Goal: Transaction & Acquisition: Purchase product/service

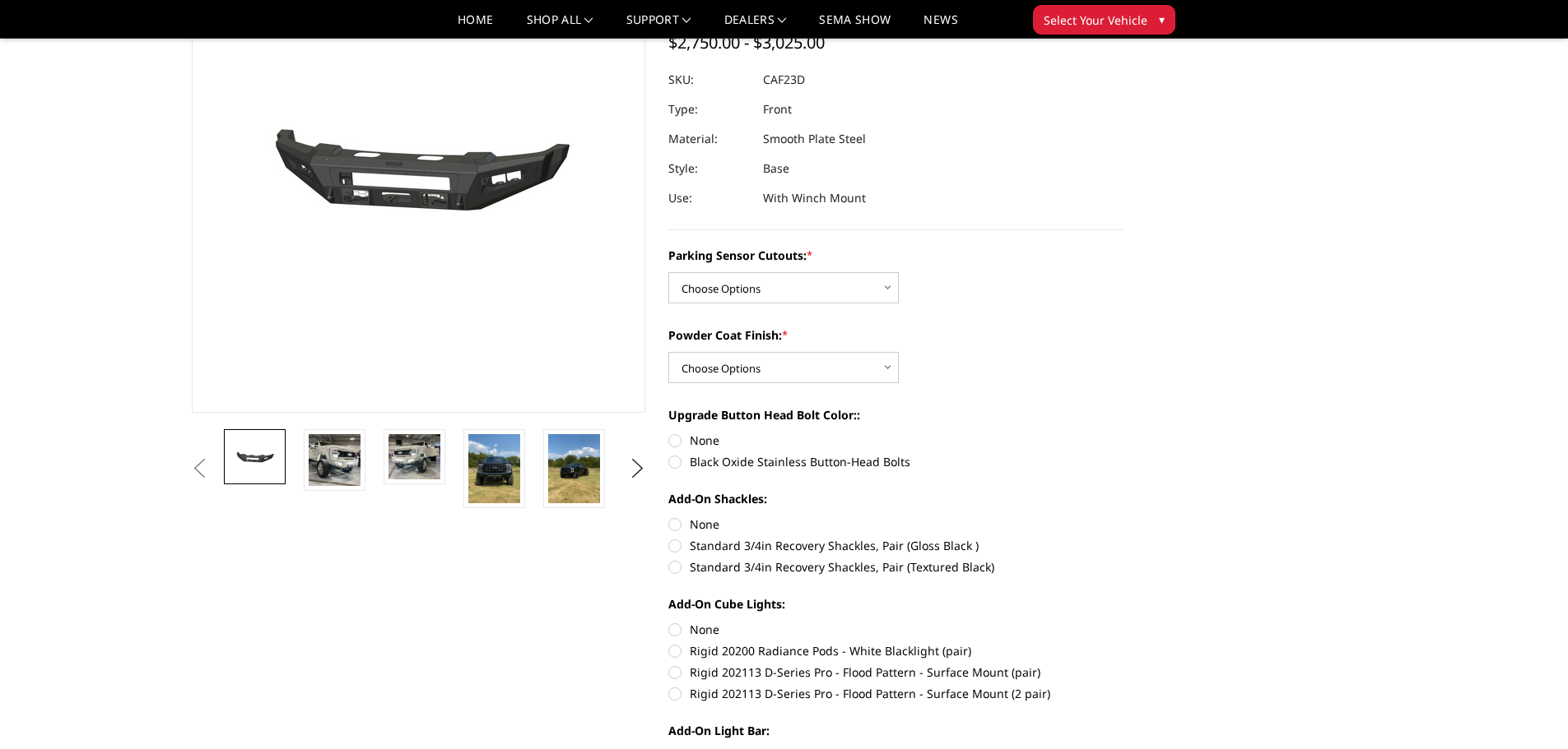
scroll to position [165, 0]
click at [500, 471] on img at bounding box center [494, 468] width 52 height 69
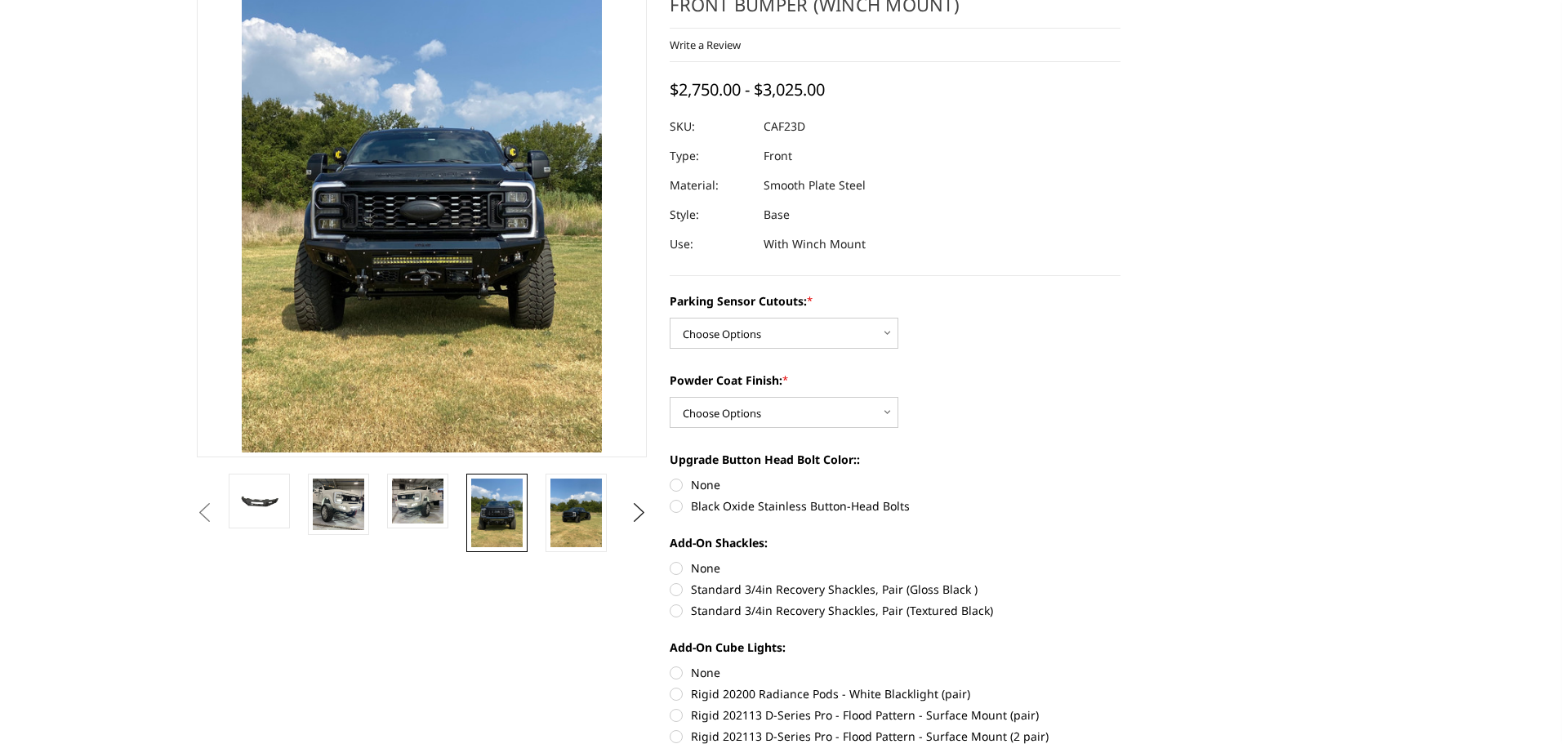
scroll to position [19, 0]
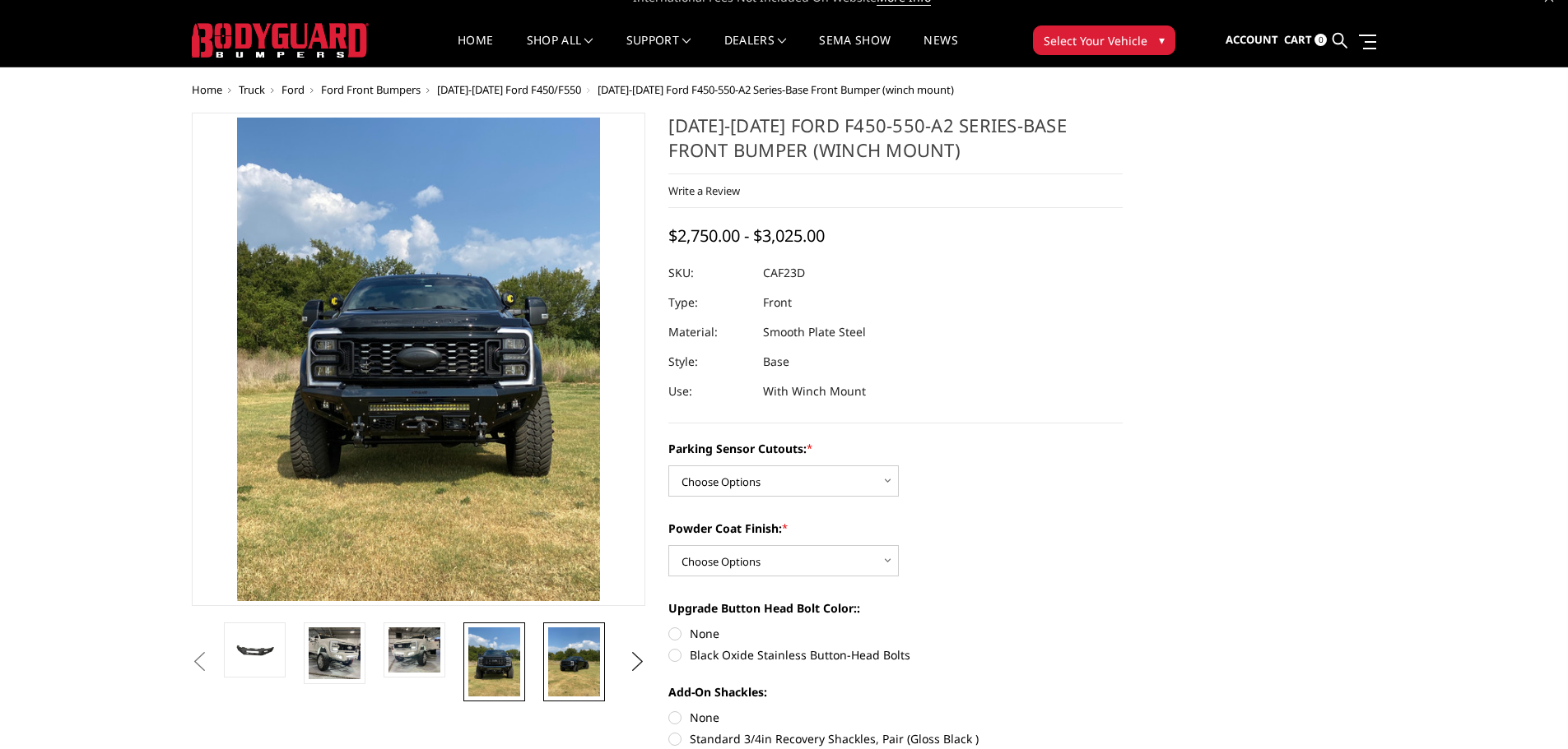
click at [566, 656] on img at bounding box center [574, 662] width 52 height 69
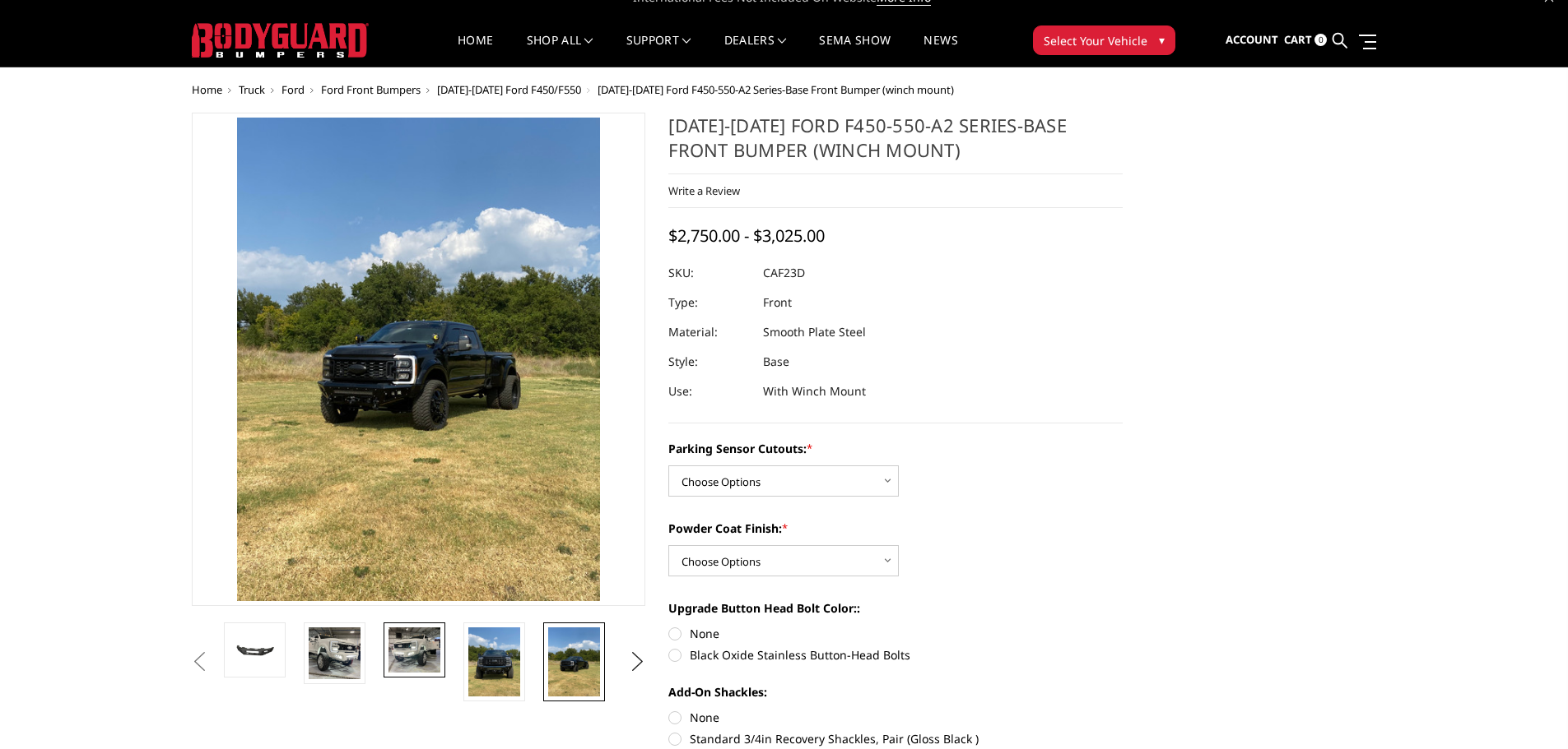
click at [413, 650] on img at bounding box center [415, 650] width 52 height 45
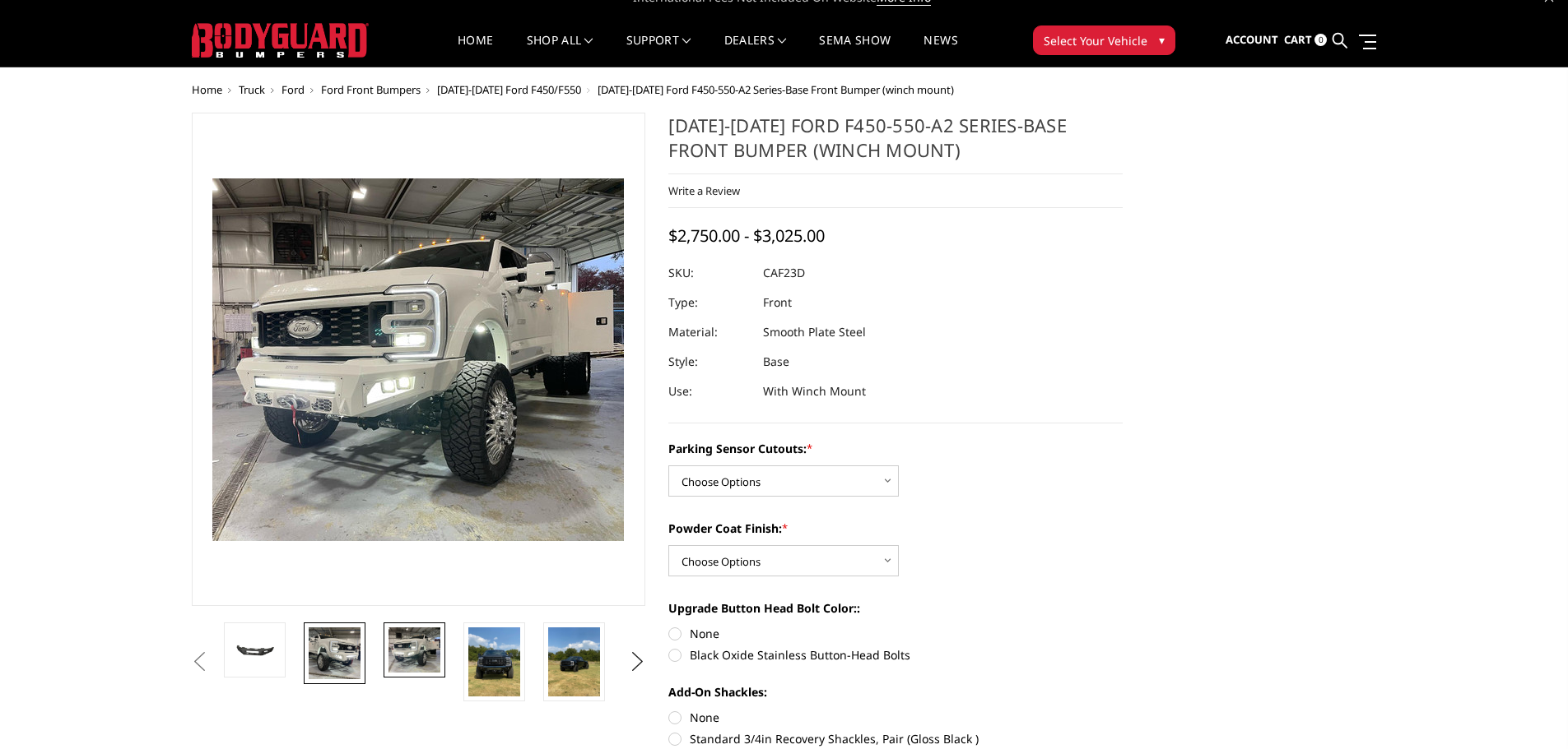
click at [339, 650] on img at bounding box center [335, 653] width 52 height 52
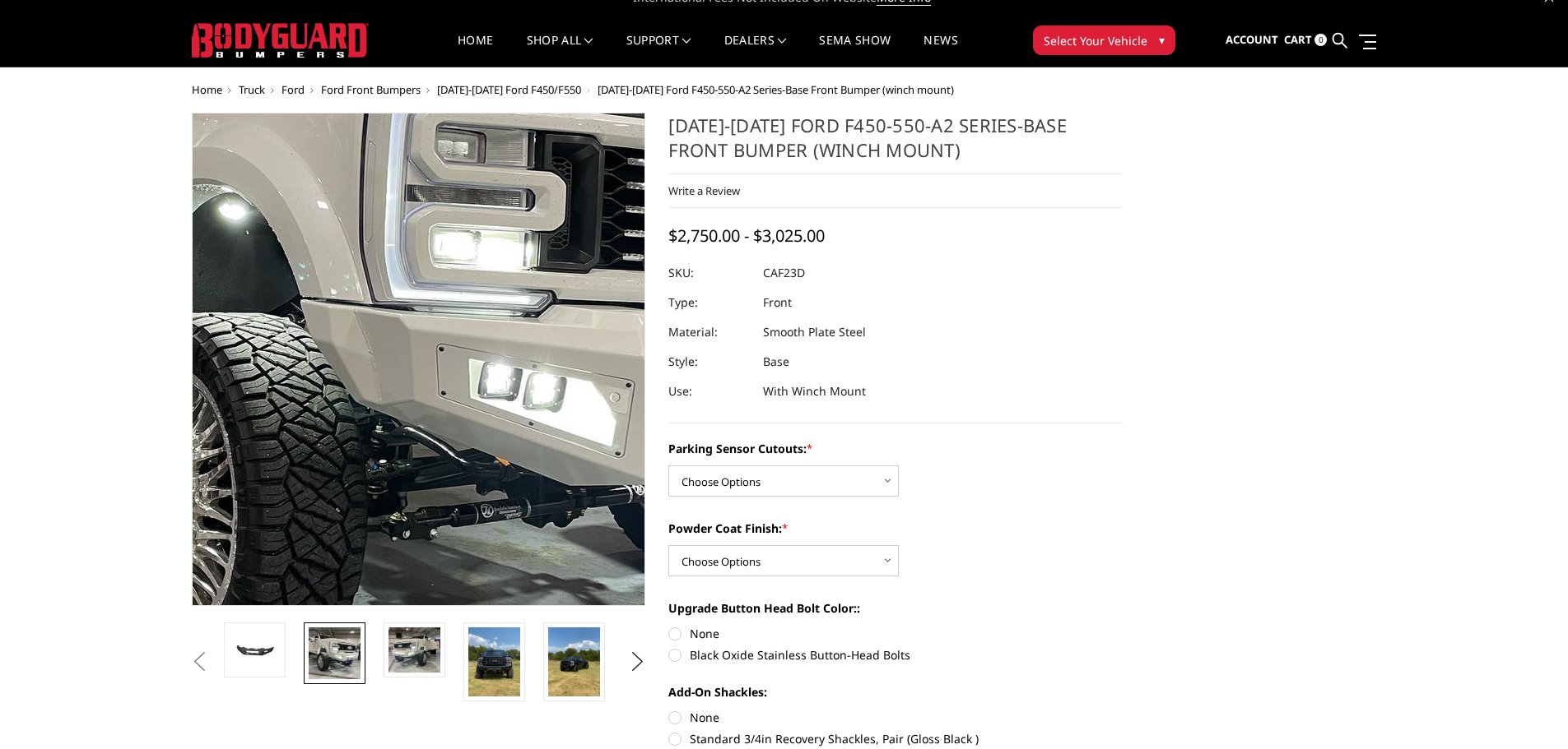
click at [382, 385] on img at bounding box center [466, 331] width 1053 height 1052
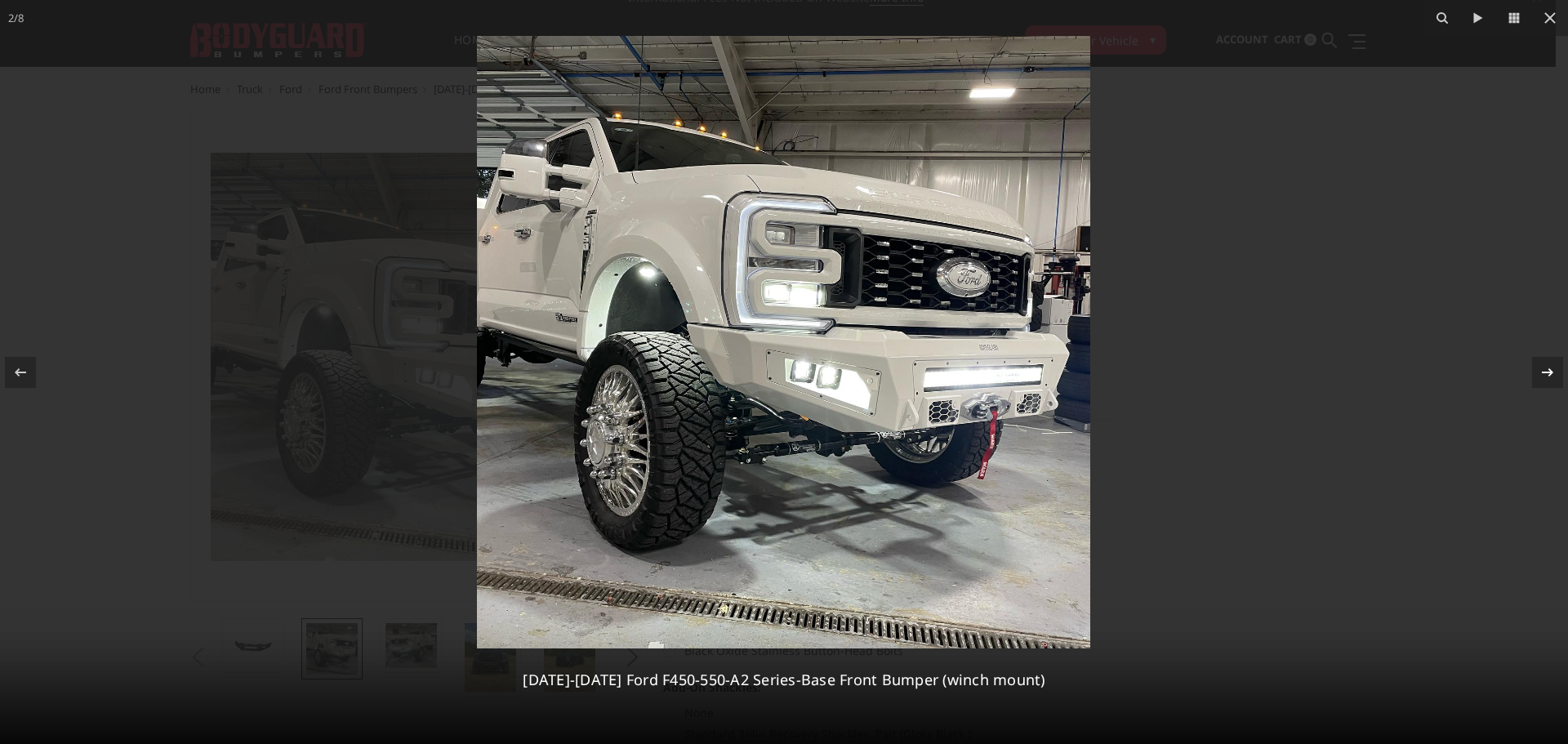
click at [1555, 372] on icon at bounding box center [1548, 372] width 20 height 20
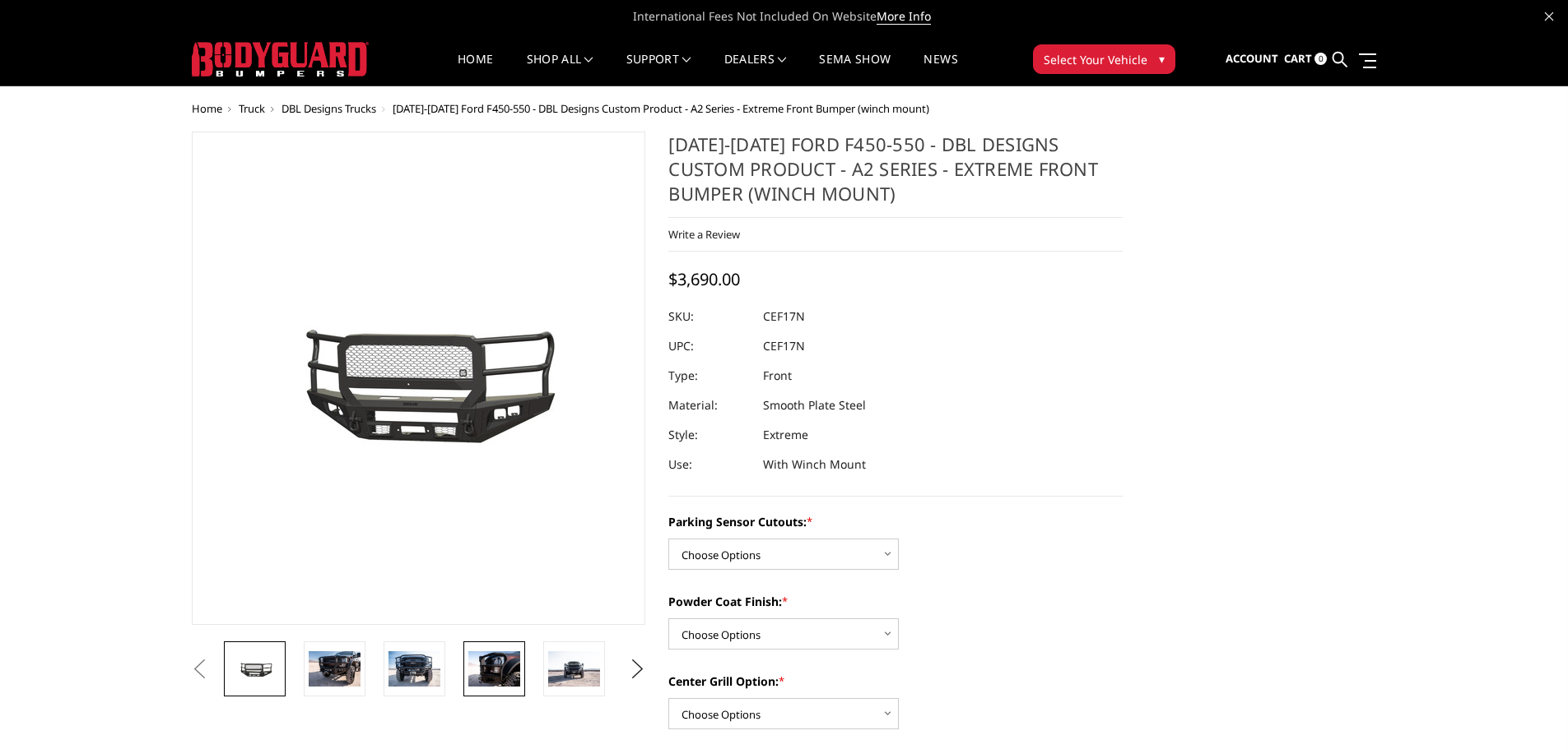
click at [492, 664] on img at bounding box center [494, 669] width 52 height 34
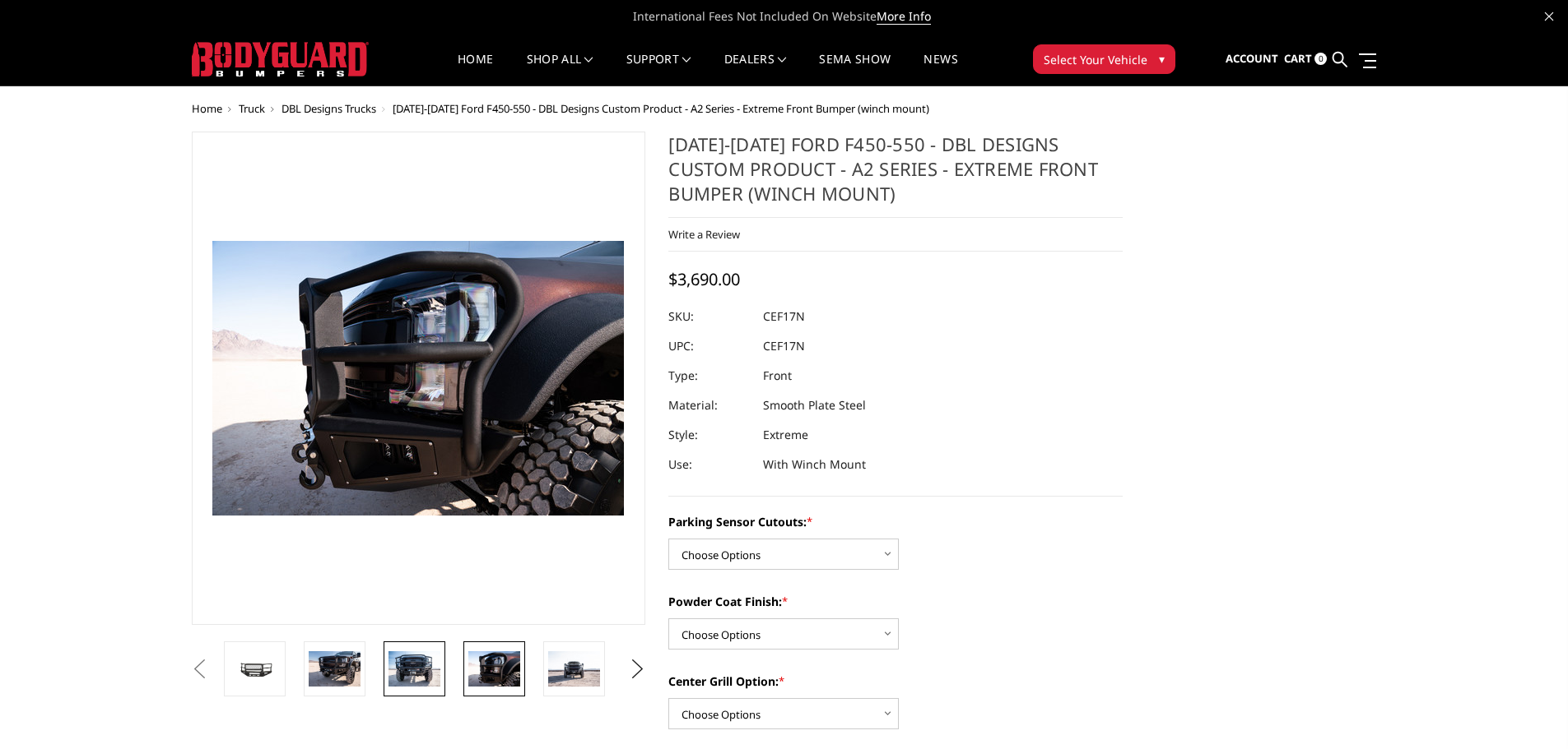
click at [400, 662] on img at bounding box center [415, 669] width 52 height 34
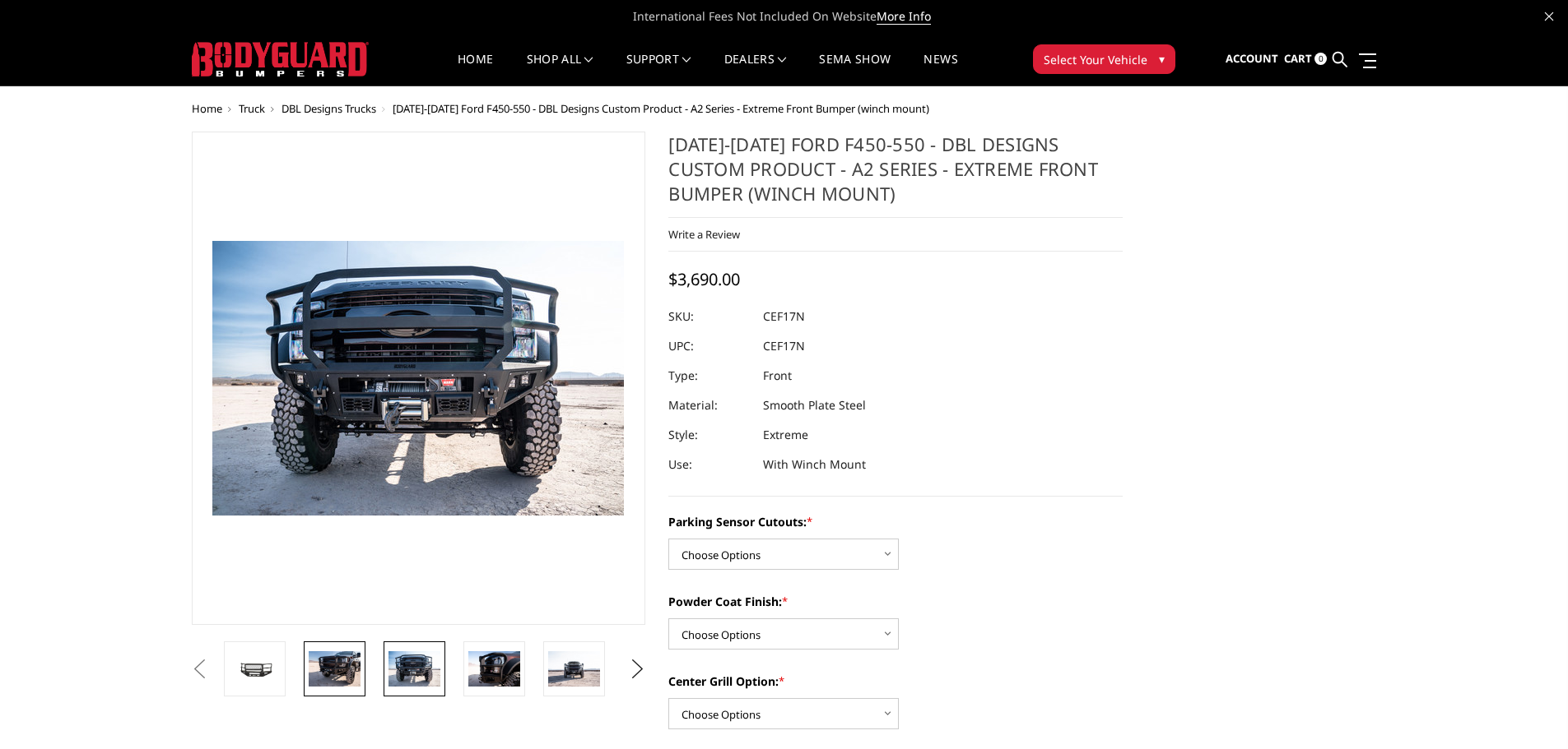
click at [340, 668] on img at bounding box center [335, 669] width 52 height 34
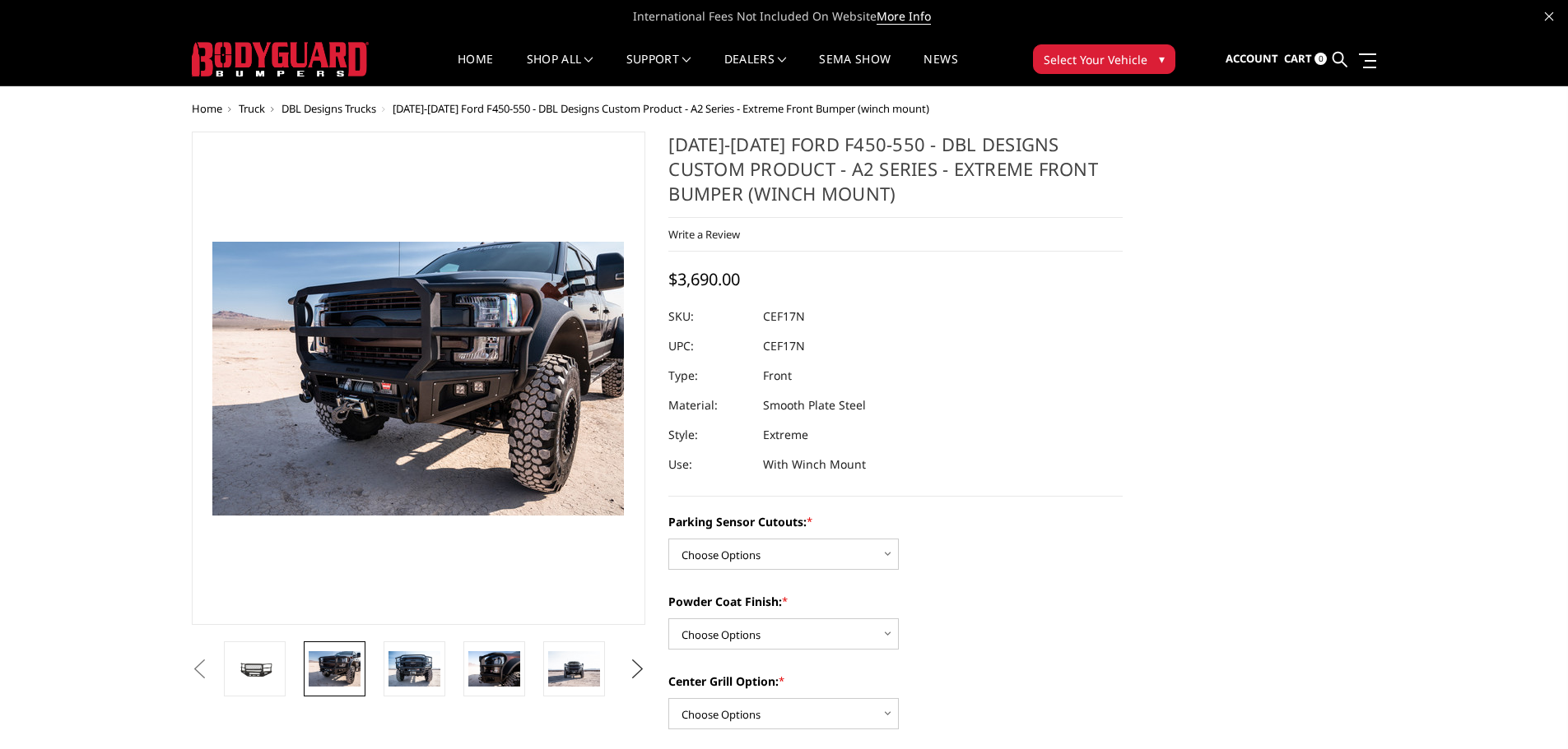
click at [636, 664] on button "Next" at bounding box center [637, 669] width 24 height 24
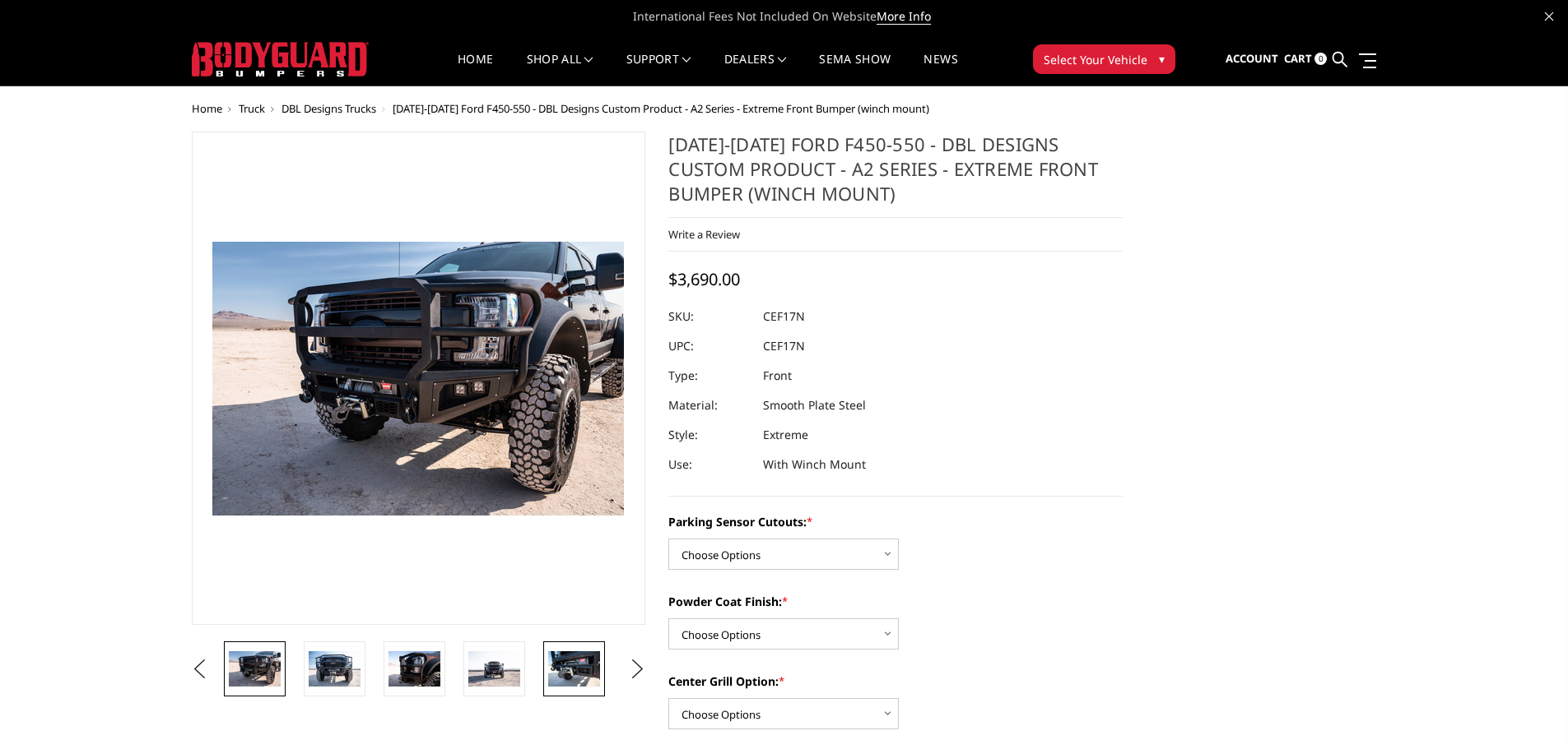
click at [582, 668] on img at bounding box center [574, 669] width 52 height 34
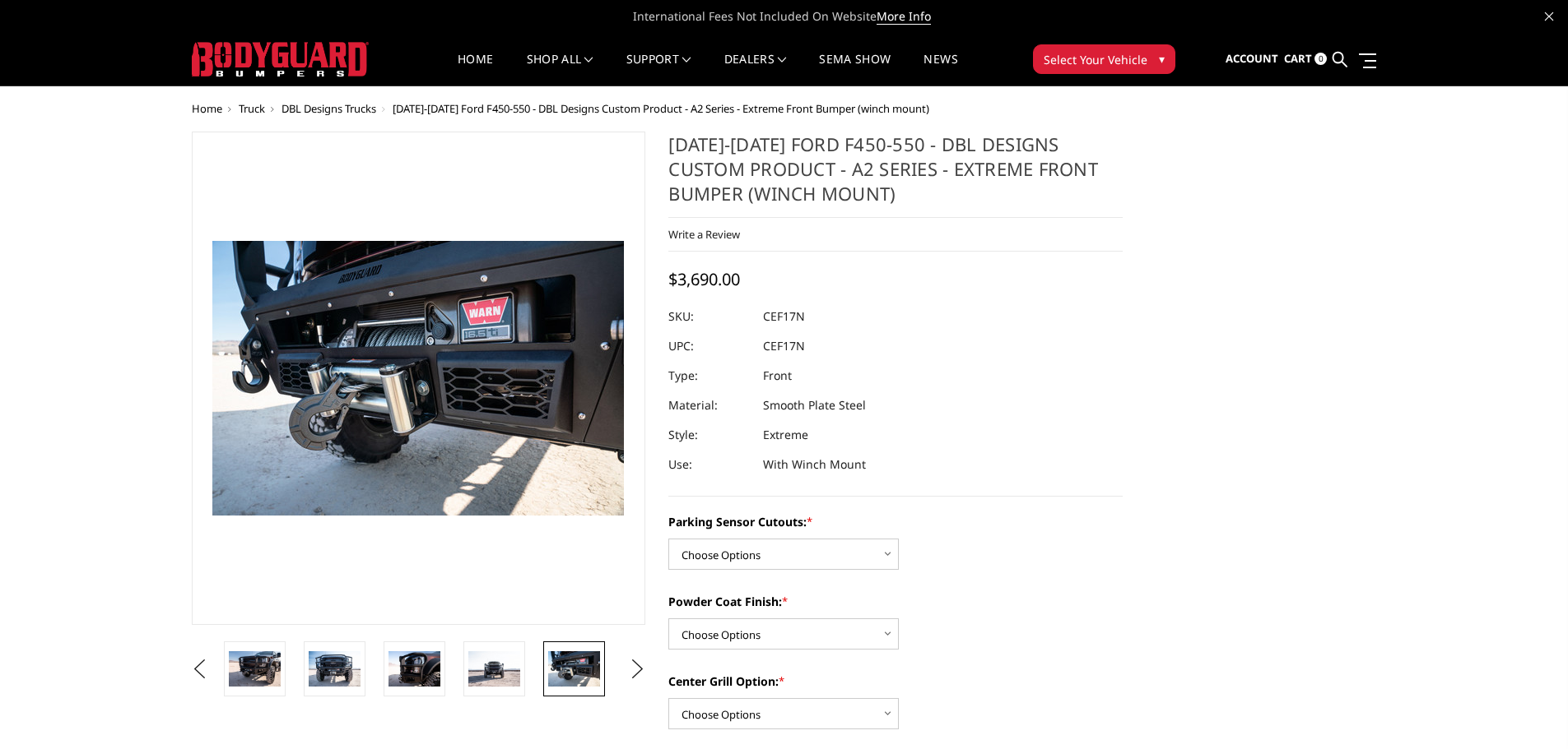
click at [580, 664] on img at bounding box center [574, 669] width 52 height 34
click at [475, 673] on img at bounding box center [494, 669] width 52 height 35
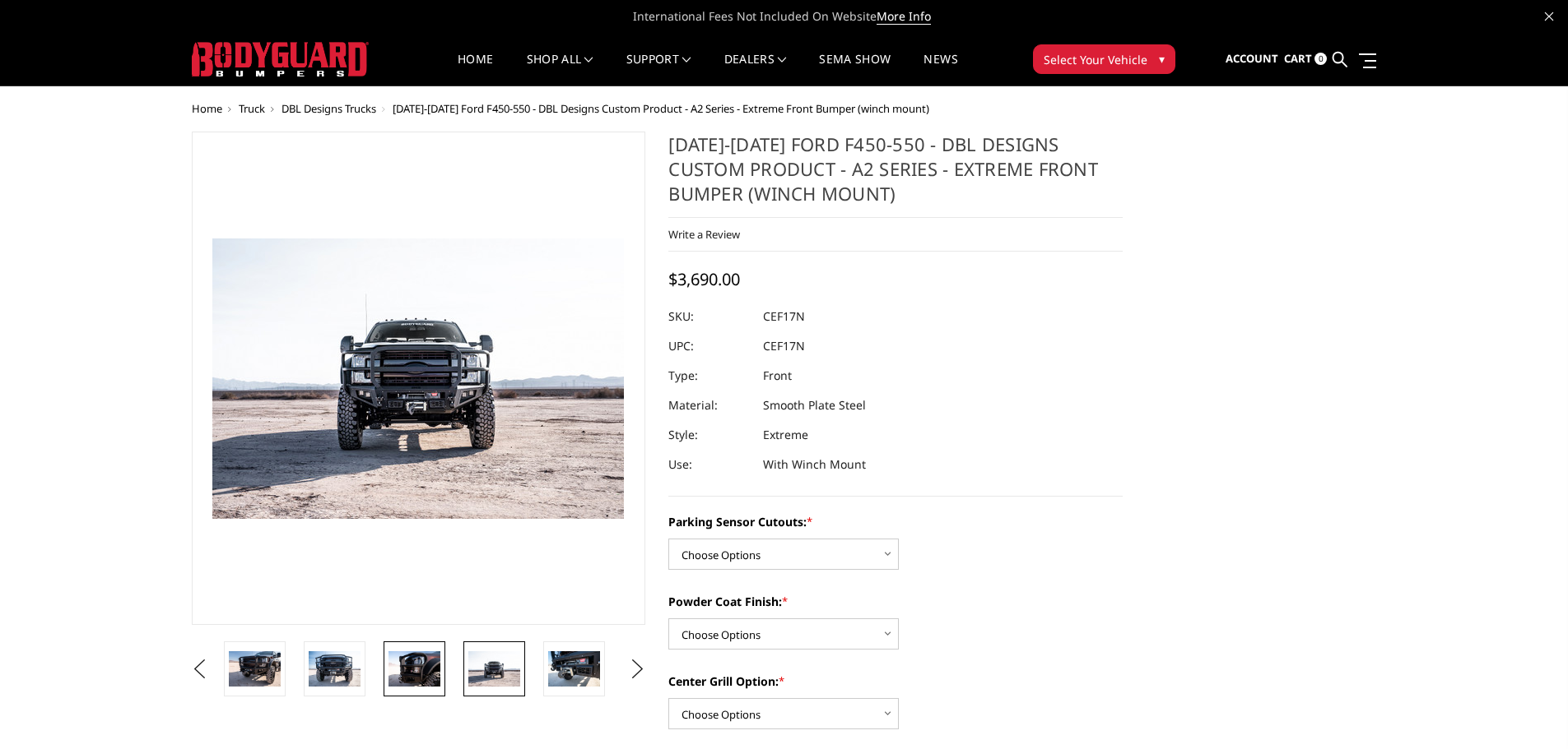
click at [411, 667] on img at bounding box center [415, 669] width 52 height 34
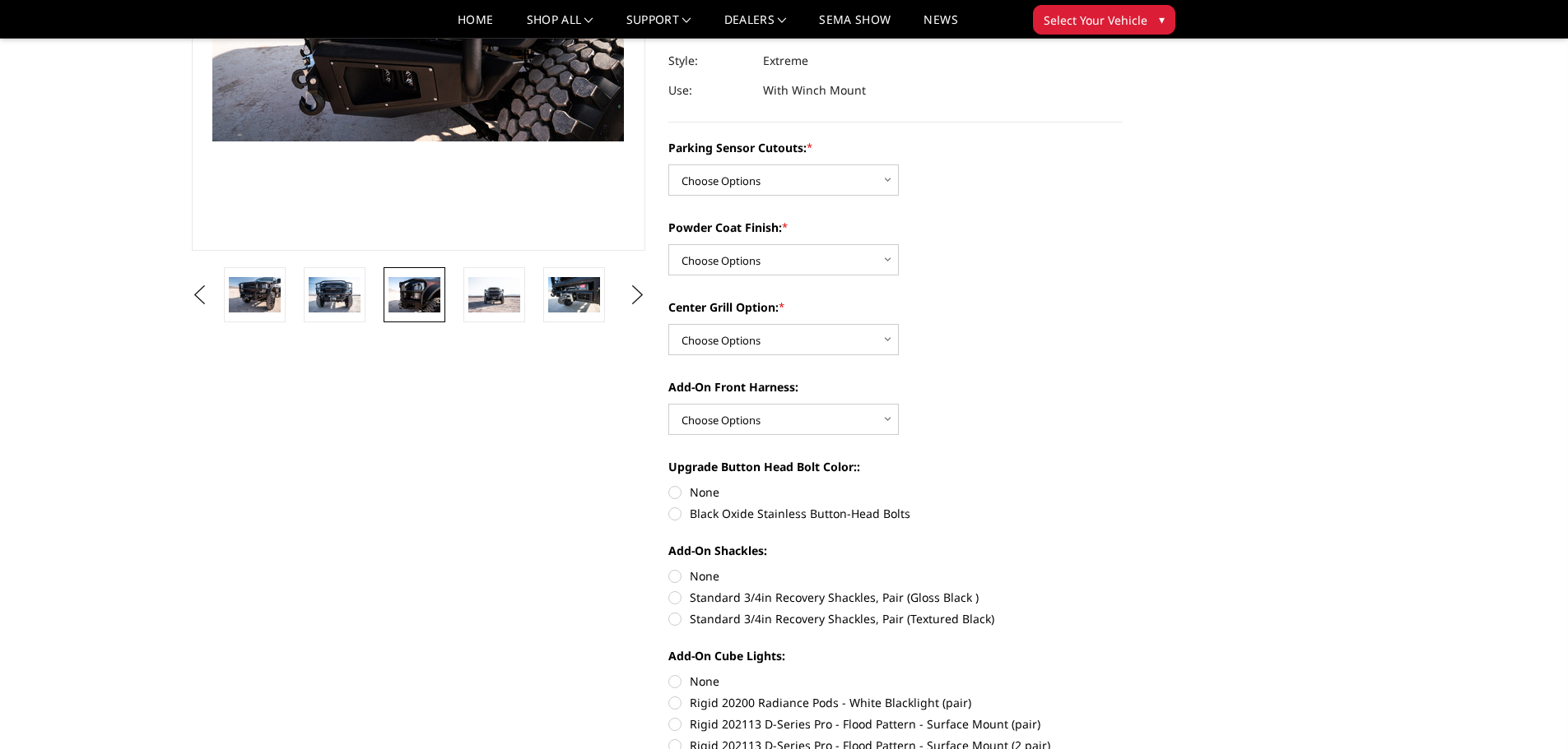
scroll to position [329, 0]
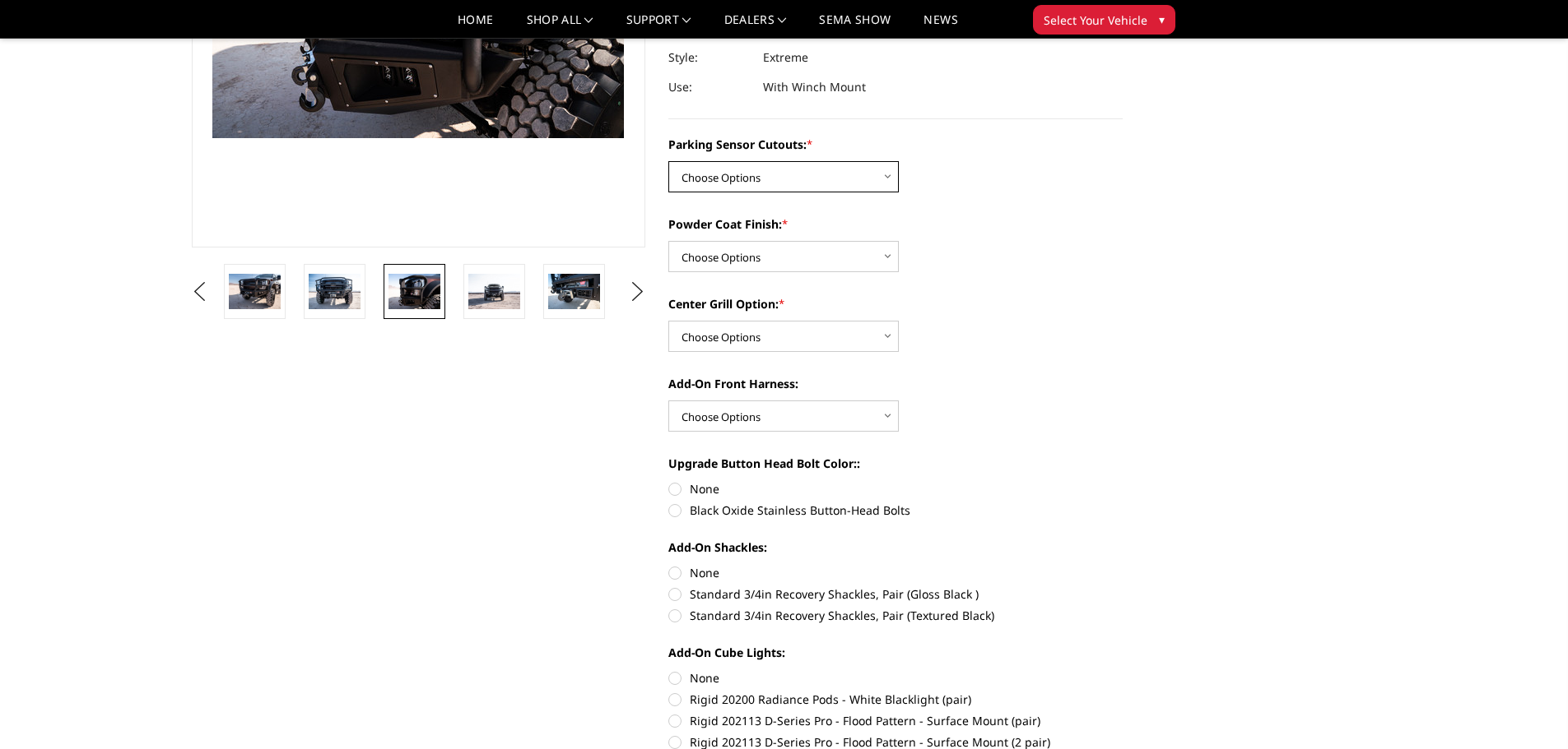
click at [885, 176] on select "Choose Options Yes - I have front parking sensors No - I do NOT have parking se…" at bounding box center [784, 177] width 231 height 32
select select "540"
click at [668, 161] on select "Choose Options Yes - I have front parking sensors No - I do NOT have parking se…" at bounding box center [784, 177] width 231 height 32
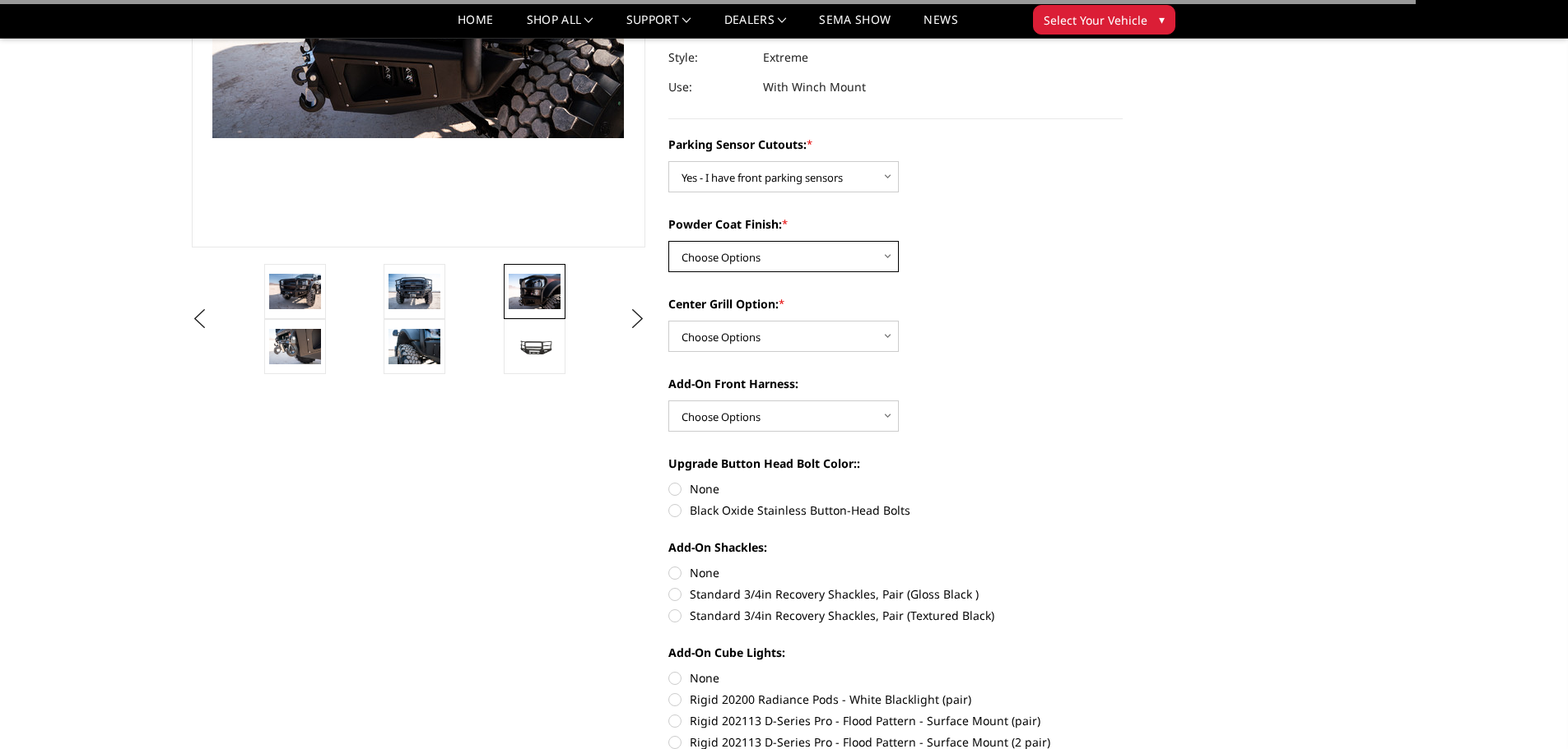
click at [862, 260] on select "Choose Options Bare metal (included) Texture Black Powder Coat" at bounding box center [784, 256] width 231 height 32
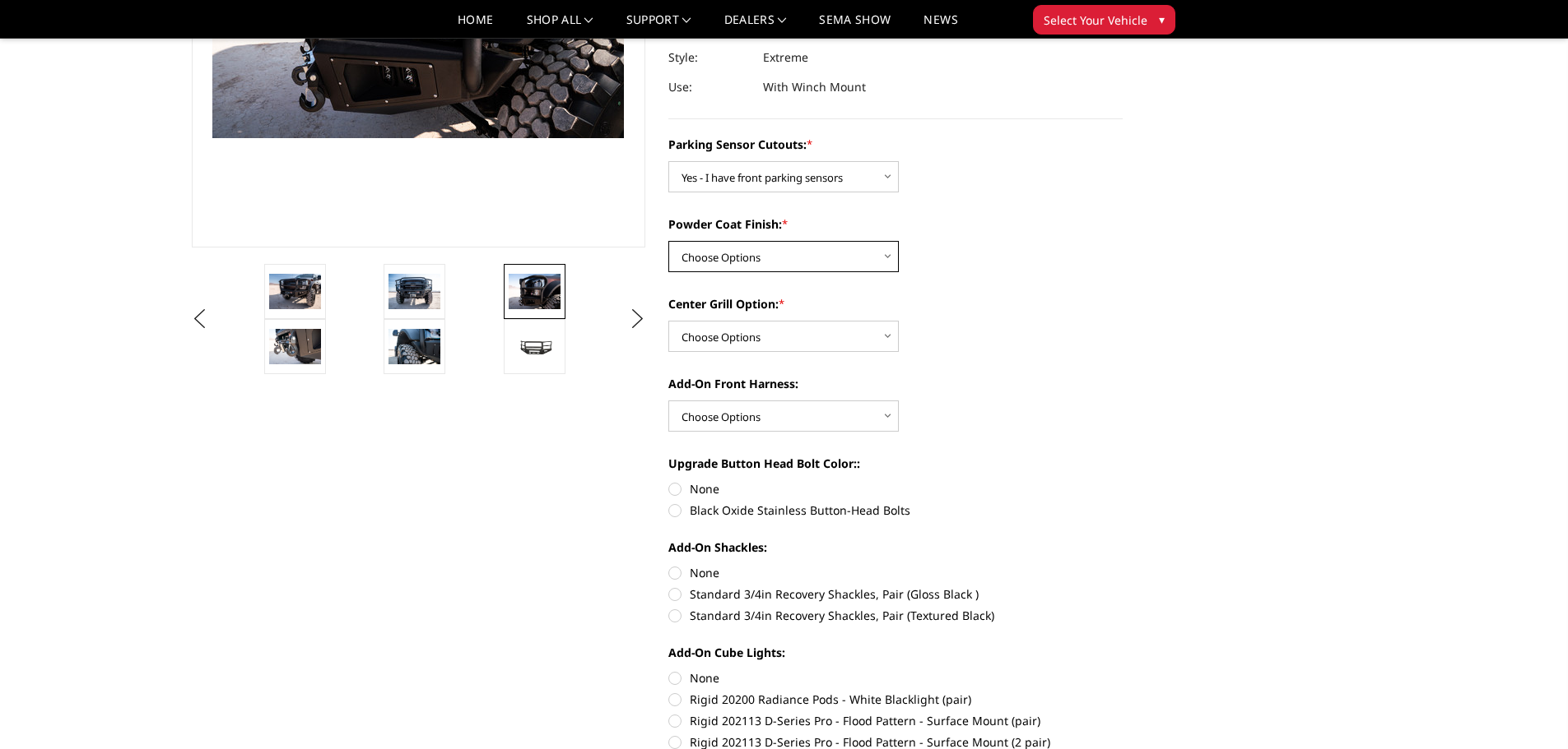
click at [876, 255] on select "Choose Options Bare metal (included) Texture Black Powder Coat" at bounding box center [784, 256] width 231 height 32
select select "518"
click at [668, 241] on select "Choose Options Bare metal (included) Texture Black Powder Coat" at bounding box center [784, 256] width 231 height 32
click at [885, 330] on select "Choose Options Add expanded metal in center grill Decline this option" at bounding box center [784, 336] width 231 height 32
select select "1080"
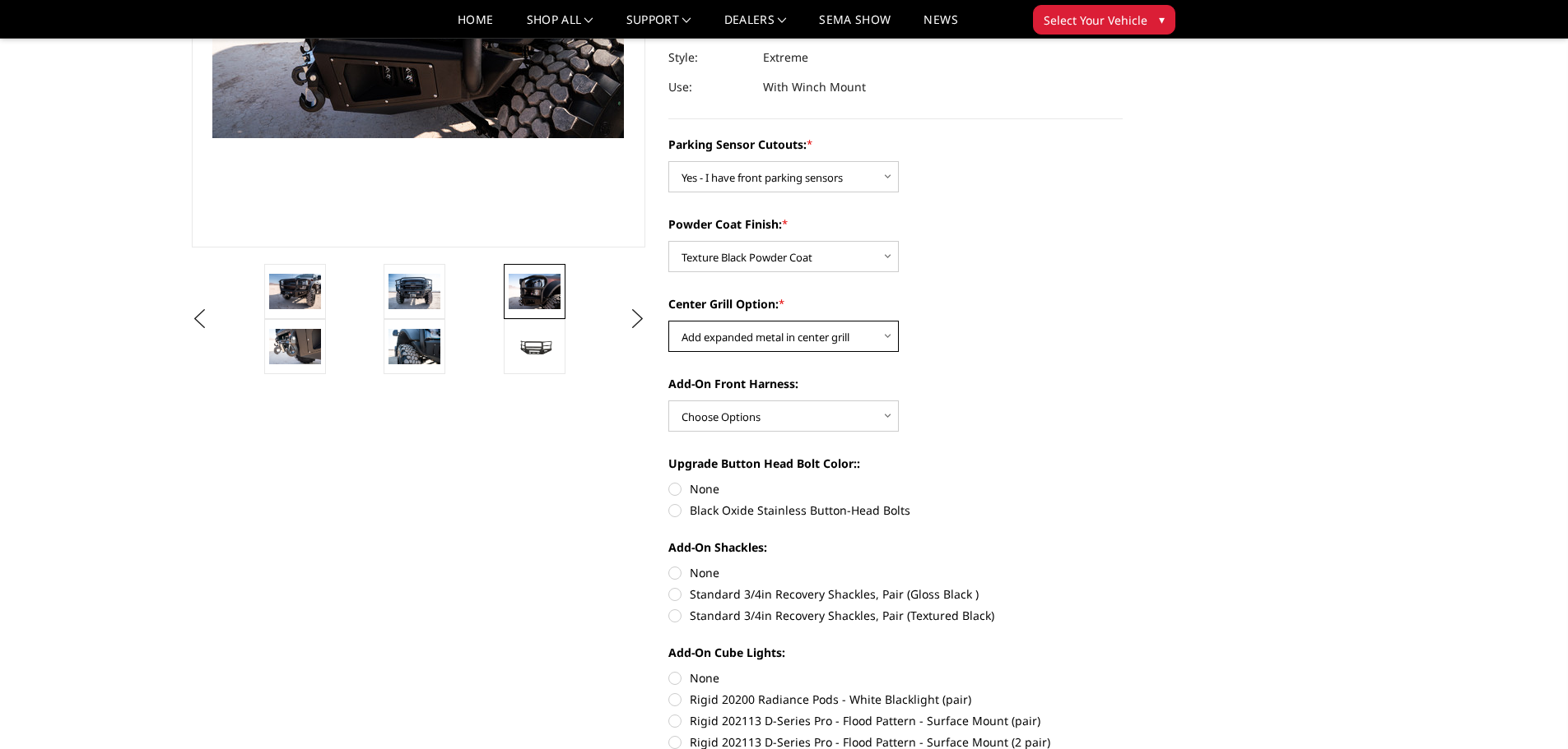
click at [668, 321] on select "Choose Options Add expanded metal in center grill Decline this option" at bounding box center [784, 336] width 231 height 32
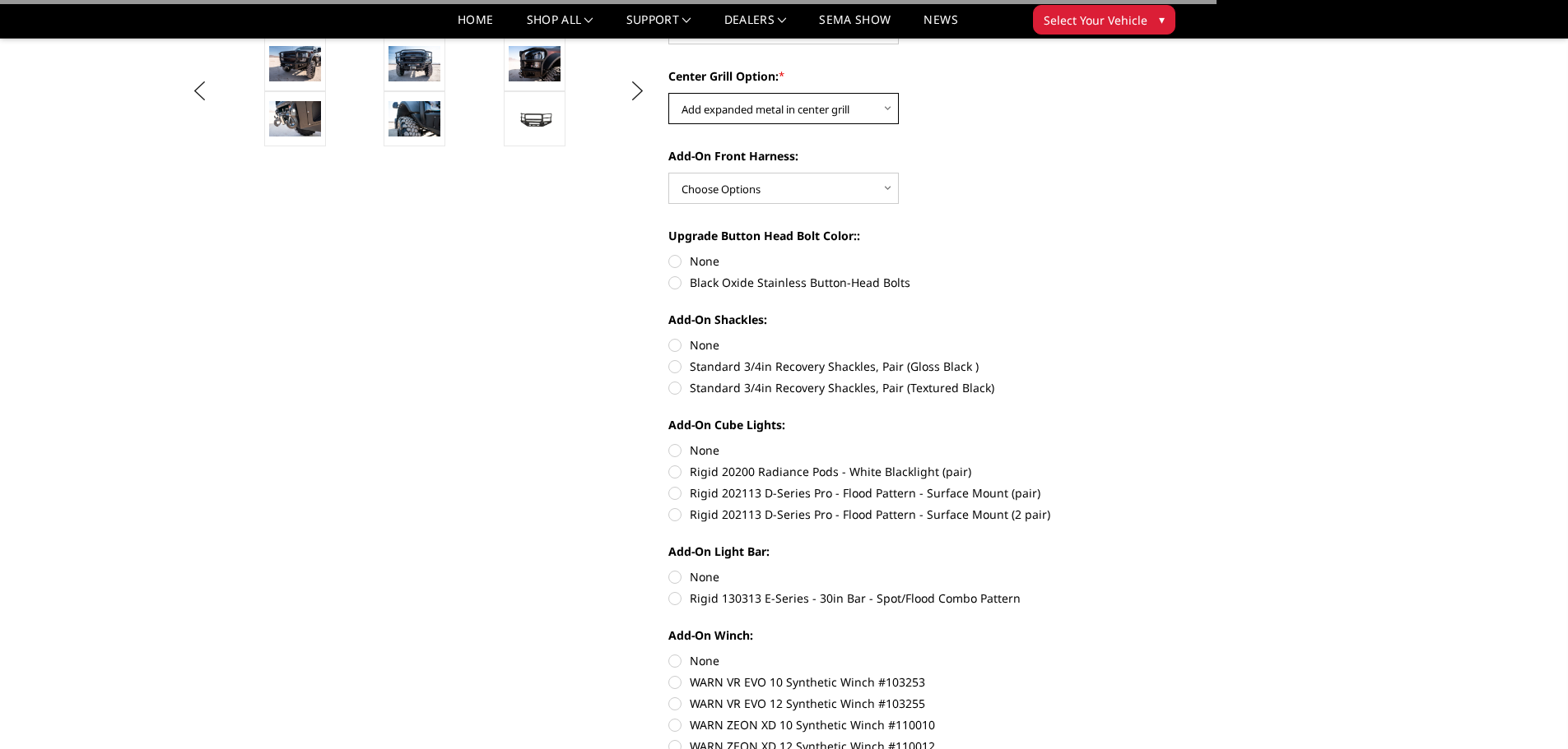
scroll to position [576, 0]
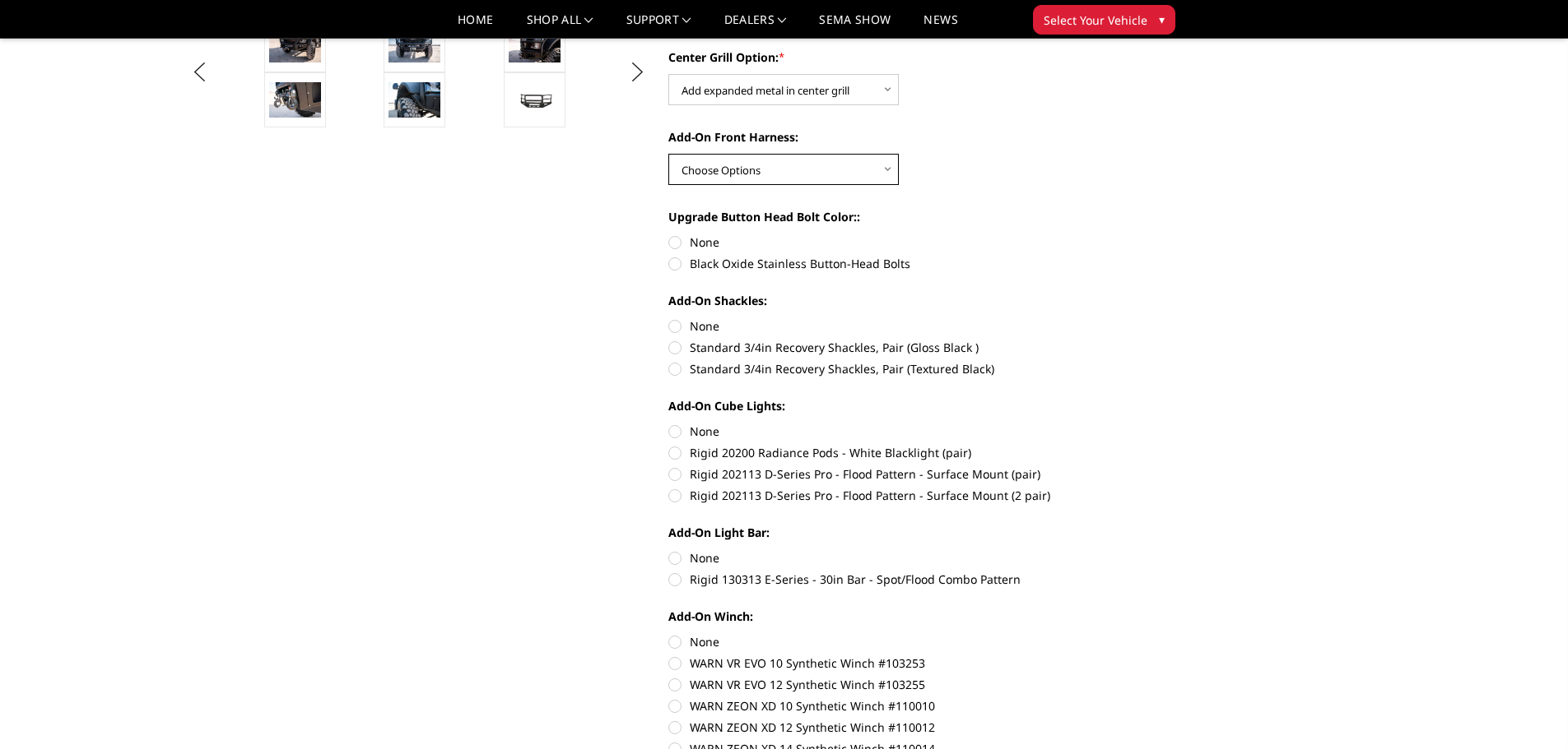
click at [890, 170] on select "Choose Options WITH front camera harness WITHOUT front camera harness" at bounding box center [784, 169] width 231 height 32
select select "1695"
click at [668, 154] on select "Choose Options WITH front camera harness WITHOUT front camera harness" at bounding box center [784, 169] width 231 height 32
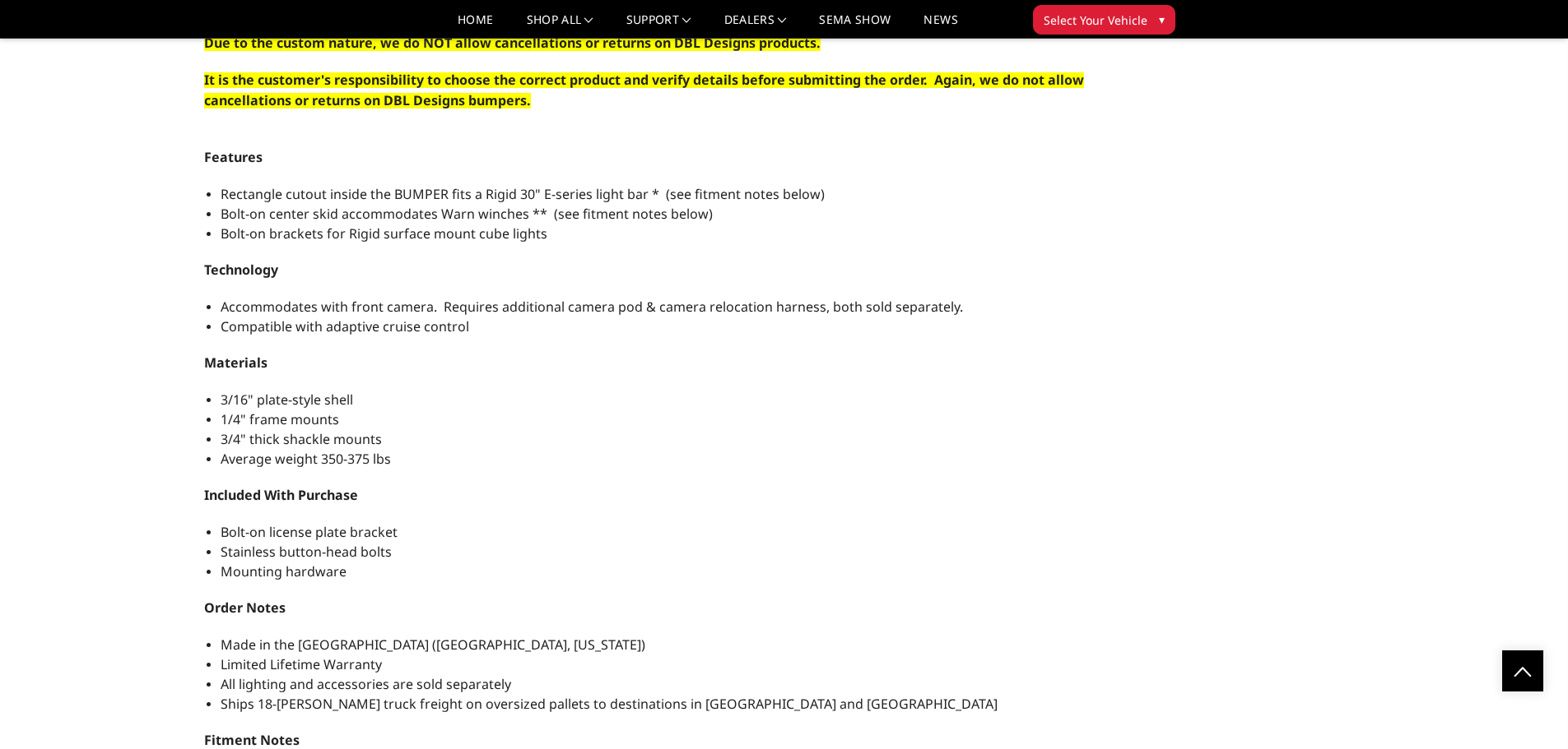
scroll to position [1728, 0]
